Goal: Transaction & Acquisition: Purchase product/service

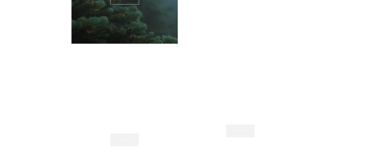
scroll to position [489, 0]
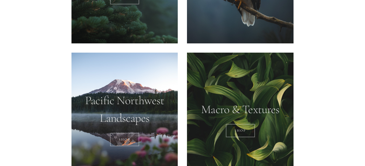
click at [136, 90] on div at bounding box center [125, 119] width 107 height 133
click at [129, 139] on link "SHOP" at bounding box center [124, 140] width 29 height 14
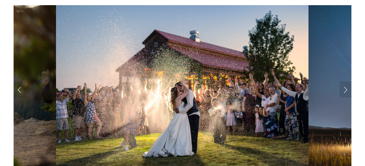
scroll to position [494, 0]
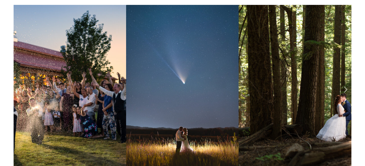
click at [345, 82] on link "Next Slide" at bounding box center [346, 89] width 12 height 16
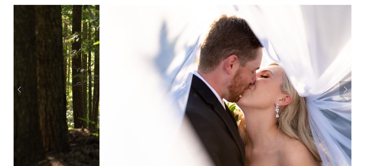
click at [344, 85] on link "Next Slide" at bounding box center [346, 89] width 12 height 16
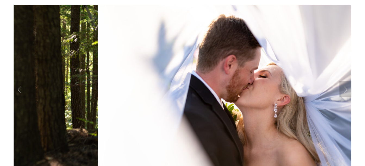
click at [344, 84] on link "Next Slide" at bounding box center [346, 89] width 12 height 16
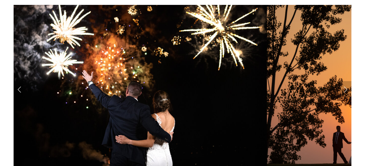
click at [344, 84] on link "Next Slide" at bounding box center [346, 89] width 12 height 16
